Goal: Task Accomplishment & Management: Complete application form

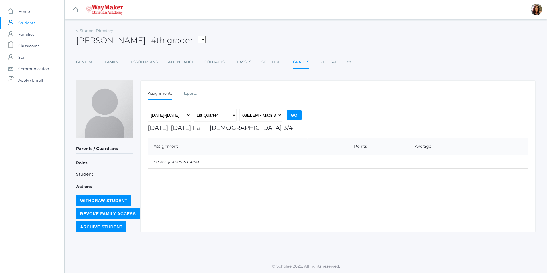
select select "2573"
click at [38, 12] on link "icons/ui/navigation/home Created with Sketch. Home" at bounding box center [32, 11] width 64 height 11
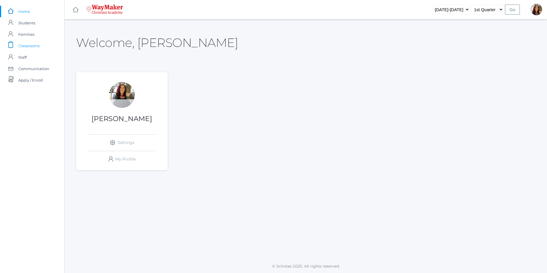
click at [31, 49] on span "Classrooms" at bounding box center [28, 45] width 21 height 11
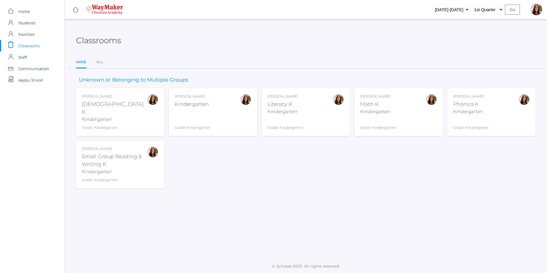
click at [218, 109] on div "Gina Pecor Kindergarten Grade: Kindergarten KINDER" at bounding box center [213, 112] width 77 height 36
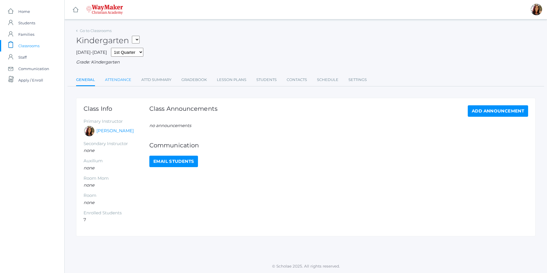
click at [127, 79] on link "Attendance" at bounding box center [118, 79] width 26 height 11
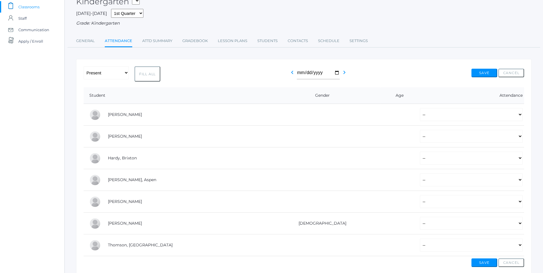
scroll to position [57, 0]
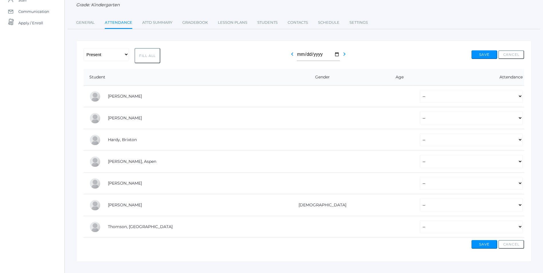
click at [144, 57] on button "Fill All" at bounding box center [148, 55] width 26 height 15
select select "P"
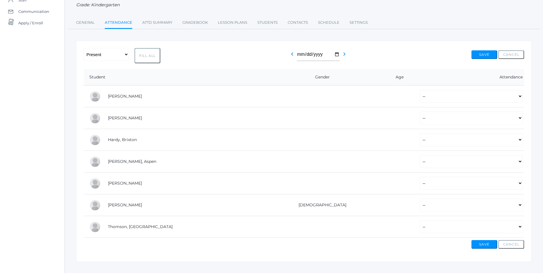
select select "P"
click at [519, 142] on select "-- Present Tardy Excused Tardy Unexcused Absent Excused Absent Unexcused" at bounding box center [471, 139] width 103 height 13
select select "AE"
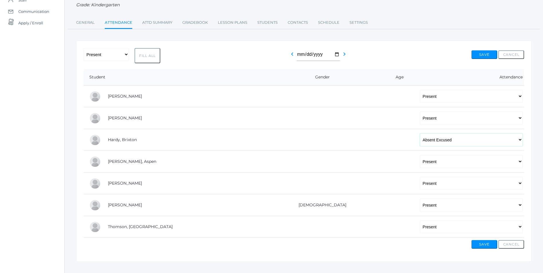
click at [420, 134] on select "-- Present Tardy Excused Tardy Unexcused Absent Excused Absent Unexcused" at bounding box center [471, 139] width 103 height 13
click at [521, 186] on select "-- Present Tardy Excused Tardy Unexcused Absent Excused Absent Unexcused" at bounding box center [471, 183] width 103 height 13
select select "AE"
click at [420, 178] on select "-- Present Tardy Excused Tardy Unexcused Absent Excused Absent Unexcused" at bounding box center [471, 183] width 103 height 13
click at [521, 206] on select "-- Present Tardy Excused Tardy Unexcused Absent Excused Absent Unexcused" at bounding box center [471, 205] width 103 height 13
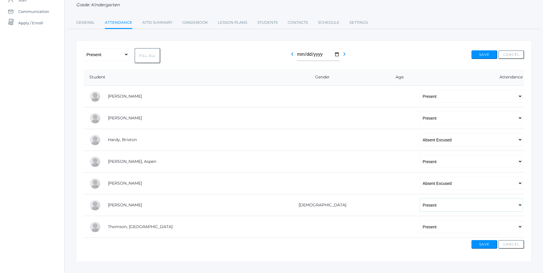
select select "AE"
click at [420, 199] on select "-- Present Tardy Excused Tardy Unexcused Absent Excused Absent Unexcused" at bounding box center [471, 205] width 103 height 13
click at [490, 245] on button "Save" at bounding box center [485, 244] width 26 height 9
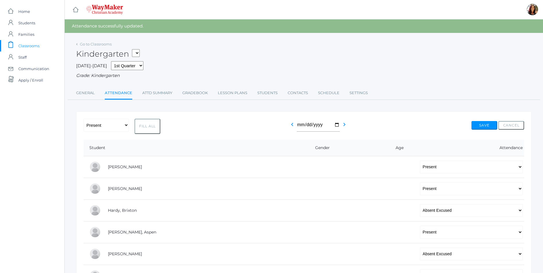
click at [26, 44] on span "Classrooms" at bounding box center [28, 45] width 21 height 11
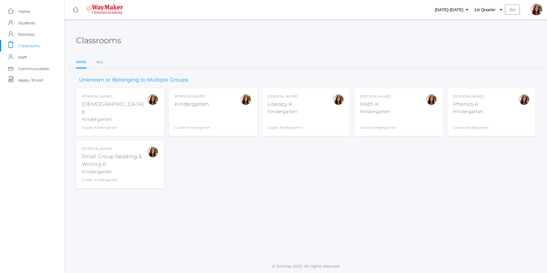
click at [126, 95] on div "Gina Pecor Bible K Kindergarten Grade: Kindergarten KINDER" at bounding box center [120, 112] width 77 height 36
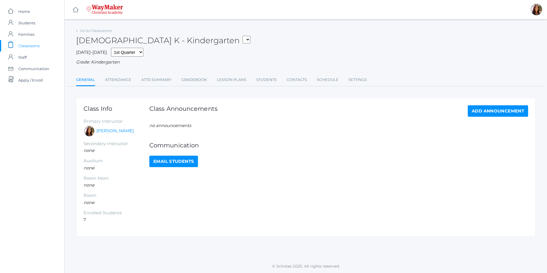
click at [243, 40] on select "KINDER - Small Group Reading & Writing K Kindergarten KINDER - Math K Kindergar…" at bounding box center [247, 40] width 8 height 8
select select "2556"
click at [243, 36] on select "KINDER - Small Group Reading & Writing K Kindergarten KINDER - Math K Kindergar…" at bounding box center [247, 40] width 8 height 8
click at [186, 38] on select "KINDER - Small Group Reading & Writing K Kindergarten KINDER - Math K Kindergar…" at bounding box center [183, 40] width 8 height 8
select select "2555"
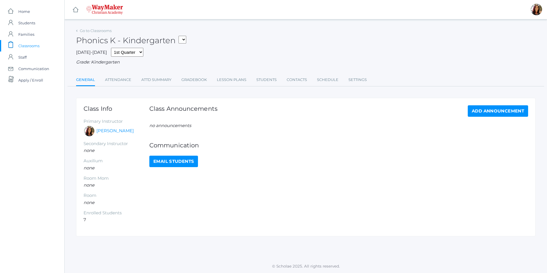
click at [181, 36] on select "KINDER - Small Group Reading & Writing K Kindergarten KINDER - Math K Kindergar…" at bounding box center [183, 40] width 8 height 8
click at [227, 79] on link "Lesson Plans" at bounding box center [231, 79] width 29 height 11
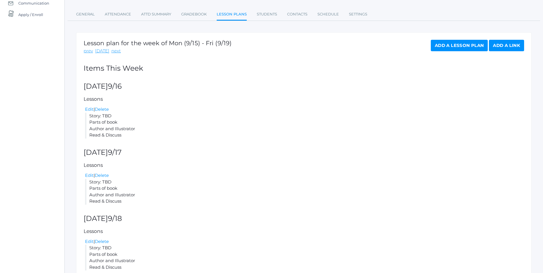
scroll to position [48, 0]
